Goal: Information Seeking & Learning: Learn about a topic

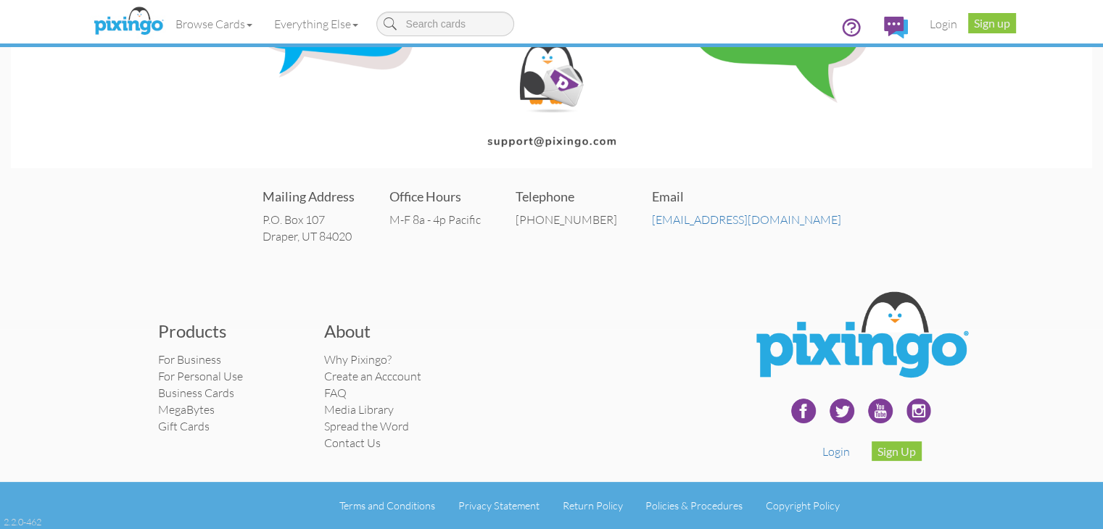
click at [590, 311] on div "Products For Business For Personal Use Business Cards MegaBytes Gift Cards Abou…" at bounding box center [396, 384] width 499 height 147
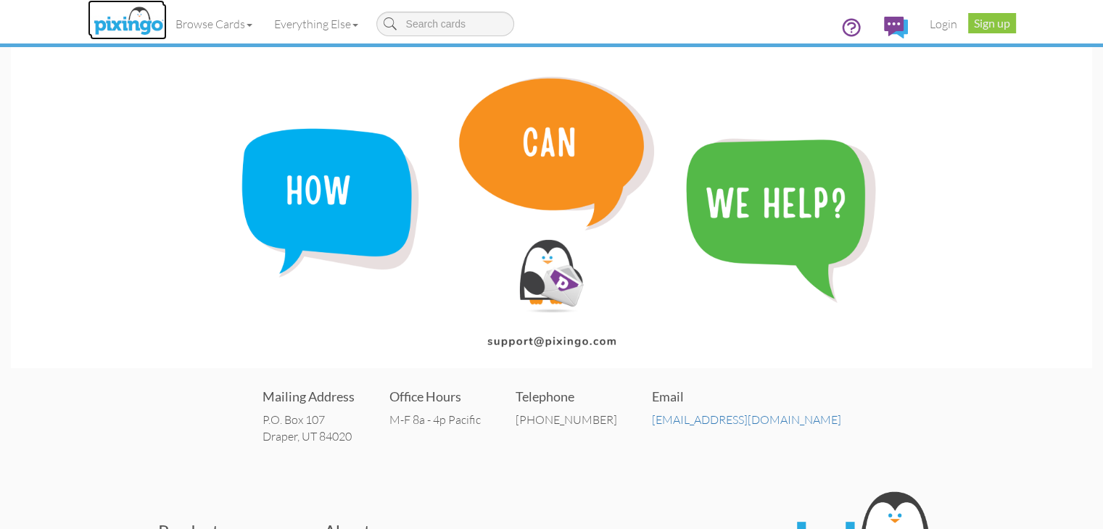
click at [90, 24] on img at bounding box center [128, 22] width 77 height 36
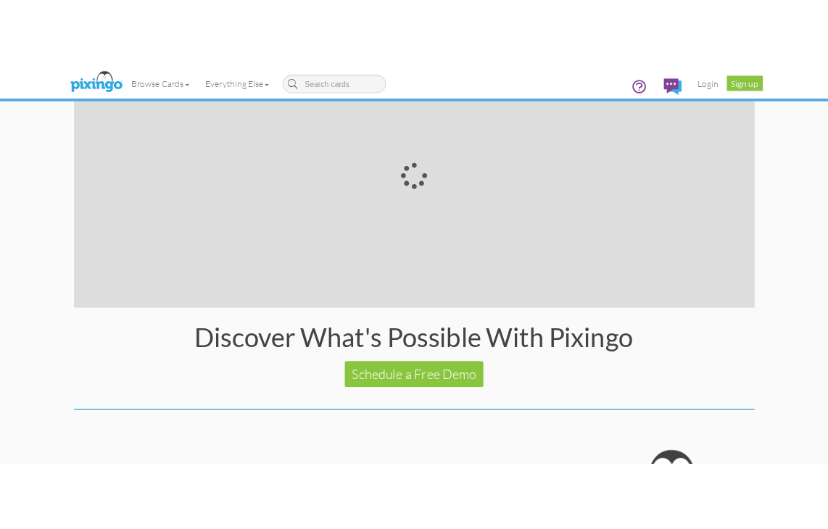
scroll to position [2657, 0]
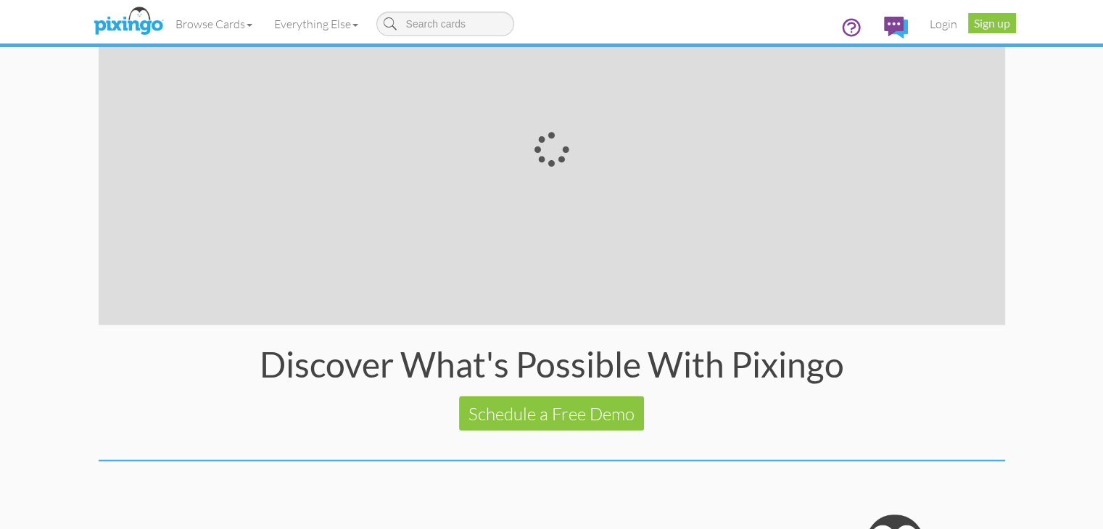
click at [1016, 125] on div "3 vs 1,468,800 seconds! Most emails are deleted in less than three seconds, but…" at bounding box center [552, 63] width 928 height 507
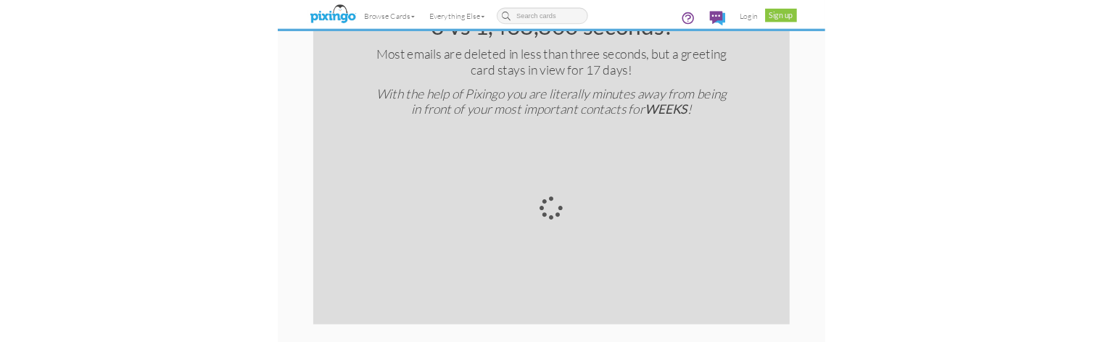
scroll to position [2657, 0]
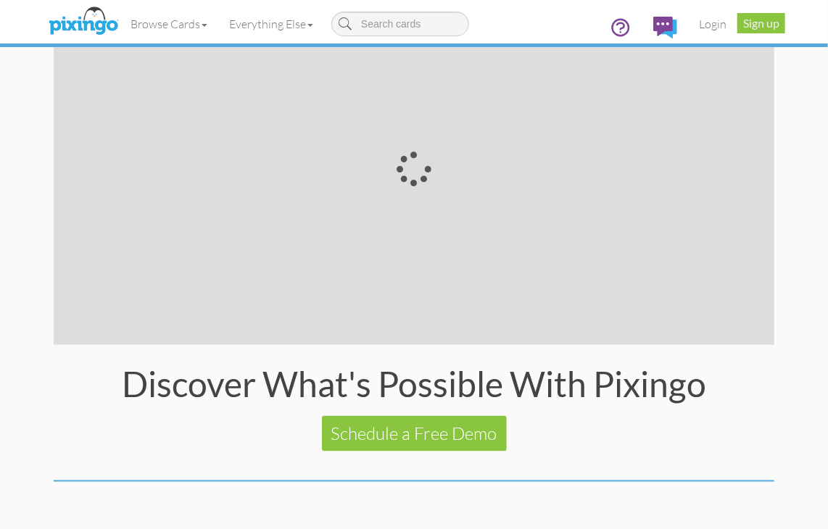
click at [448, 323] on div "3 vs 1,468,800 seconds! Most emails are deleted in less than three seconds, but…" at bounding box center [414, 83] width 742 height 507
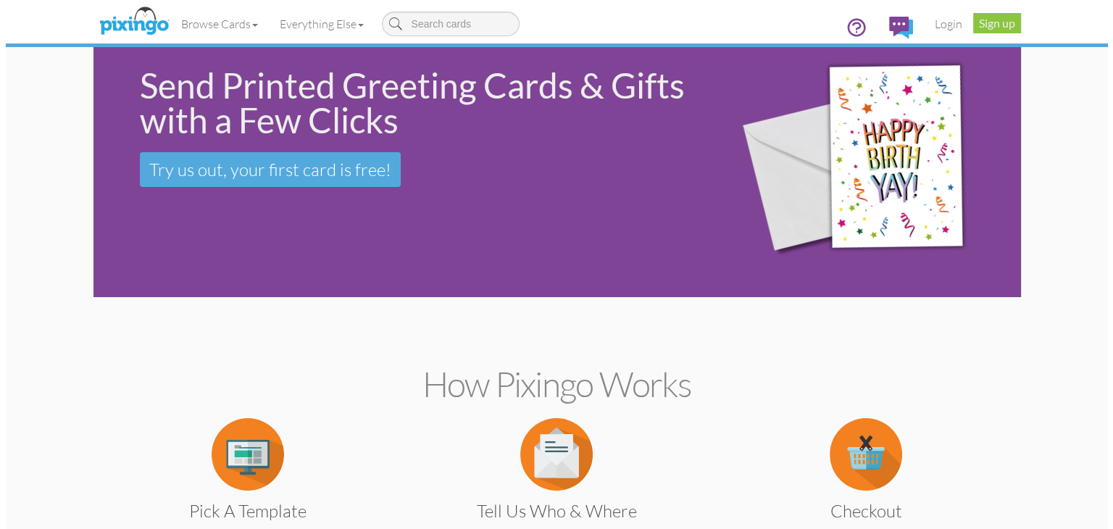
scroll to position [0, 0]
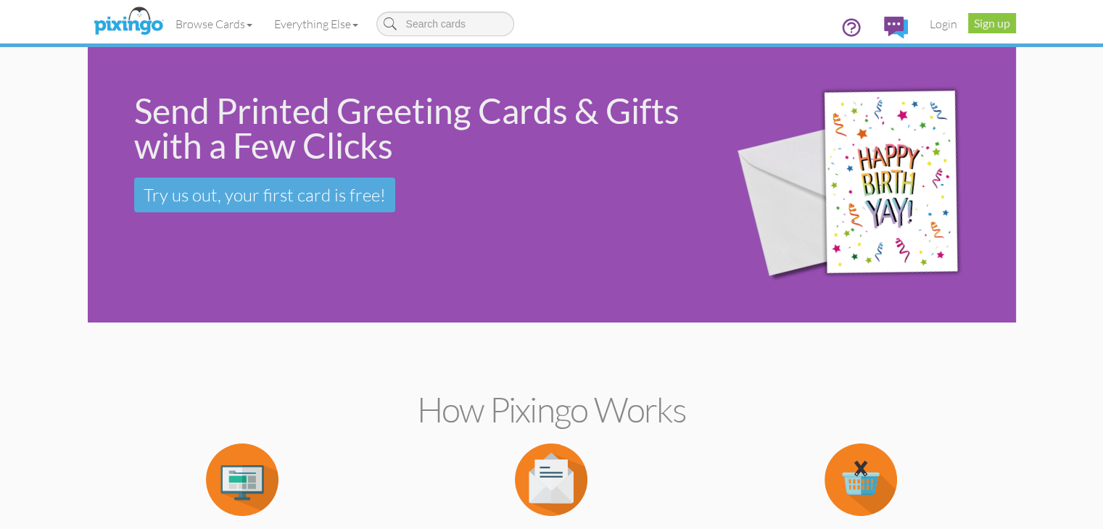
click at [839, 207] on img at bounding box center [862, 185] width 297 height 269
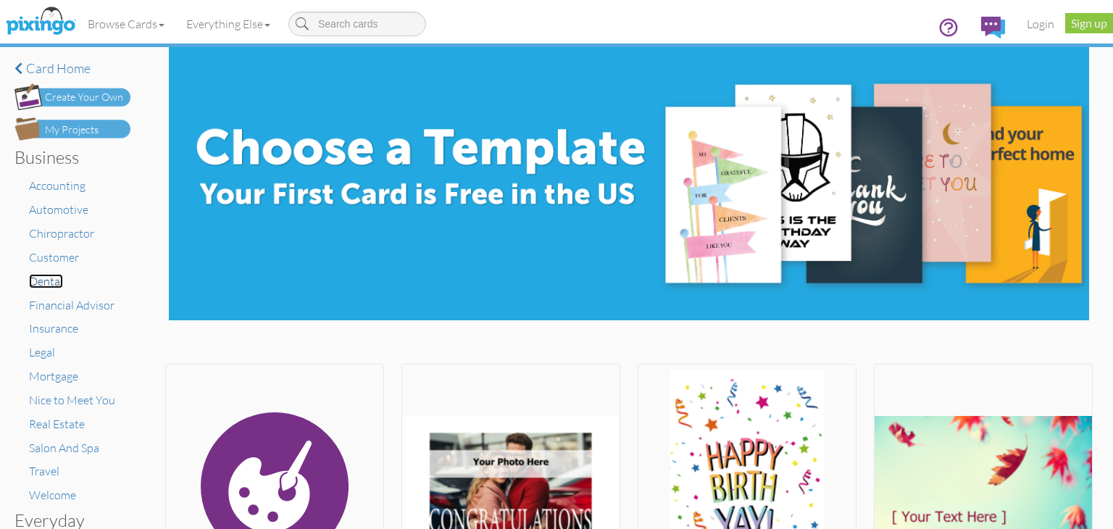
click at [46, 282] on span "Dental" at bounding box center [46, 281] width 34 height 14
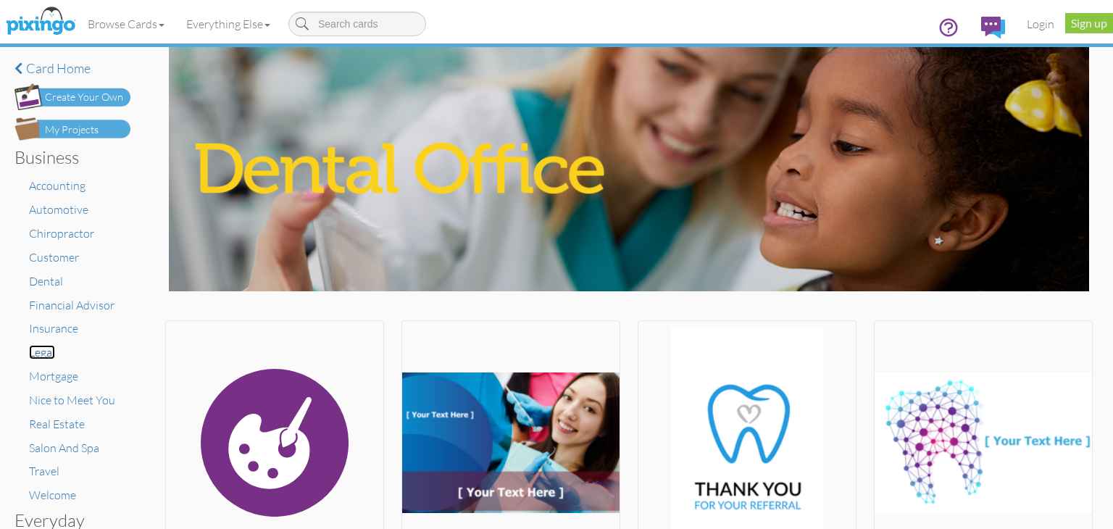
click at [52, 354] on span "Legal" at bounding box center [42, 352] width 26 height 14
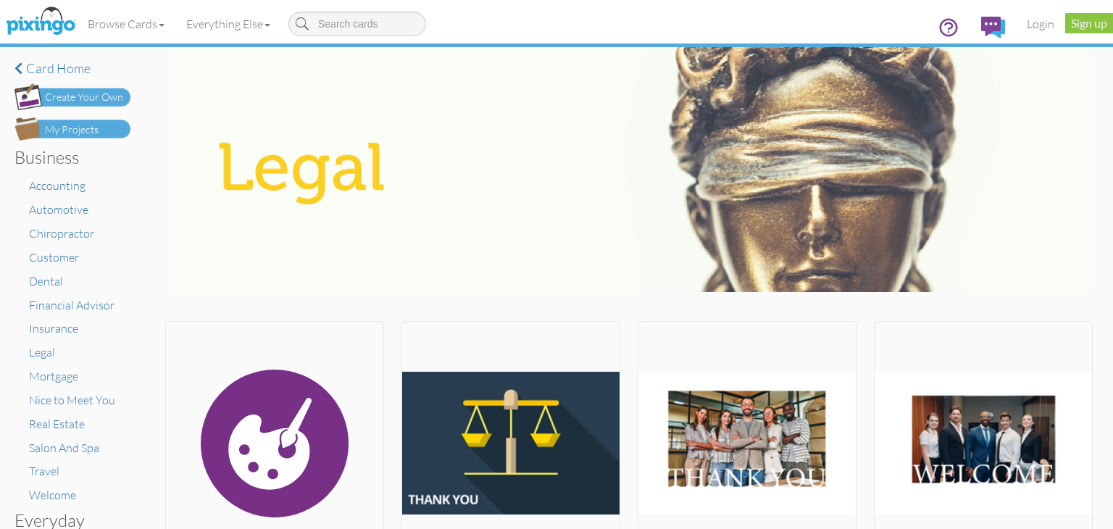
click at [771, 183] on img at bounding box center [629, 169] width 920 height 245
click at [457, 199] on img at bounding box center [629, 169] width 920 height 245
